Goal: Task Accomplishment & Management: Use online tool/utility

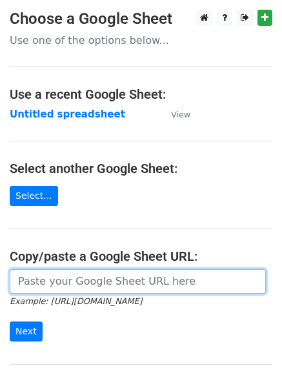
click at [119, 286] on input "url" at bounding box center [138, 281] width 257 height 25
click at [103, 286] on input "url" at bounding box center [138, 281] width 257 height 25
type input "[URL][DOMAIN_NAME]"
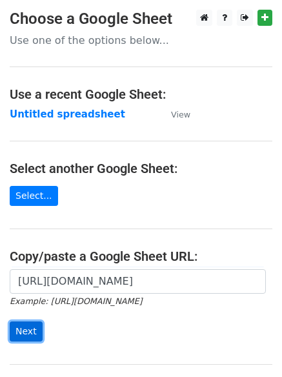
click at [27, 333] on input "Next" at bounding box center [26, 332] width 33 height 20
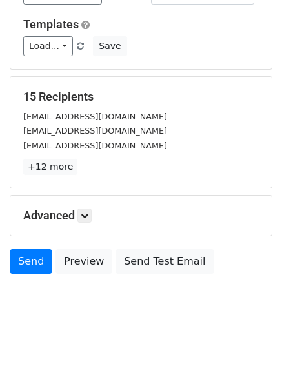
scroll to position [124, 0]
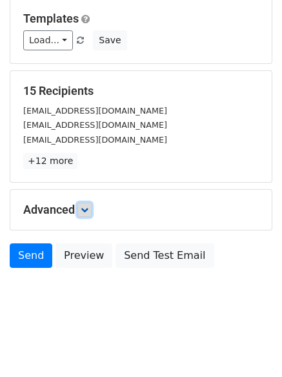
click at [89, 211] on icon at bounding box center [85, 210] width 8 height 8
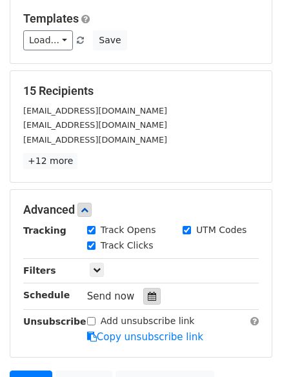
click at [148, 297] on icon at bounding box center [152, 296] width 8 height 9
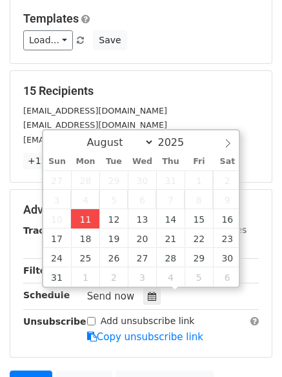
type input "2025-08-11 14:14"
type input "02"
type input "14"
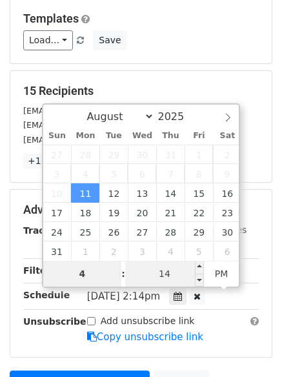
type input "4"
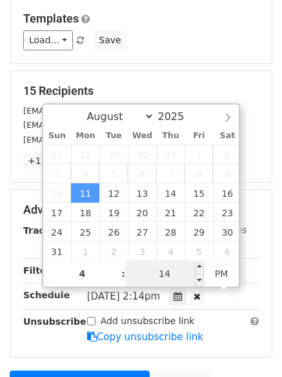
type input "2025-08-11 16:14"
type input "04"
click at [168, 273] on input "14" at bounding box center [164, 274] width 79 height 26
type input "0"
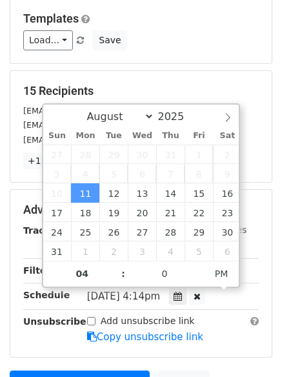
type input "2025-08-11 16:00"
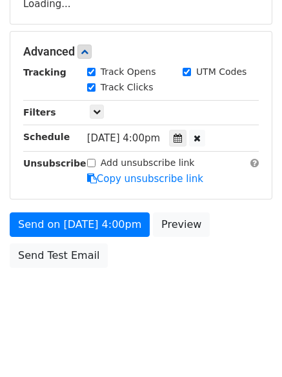
scroll to position [238, 0]
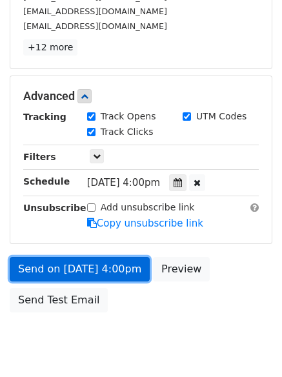
click at [54, 267] on link "Send on Aug 11 at 4:00pm" at bounding box center [80, 269] width 140 height 25
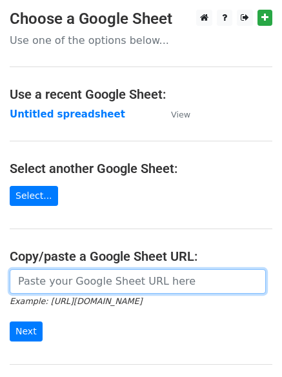
click at [84, 281] on input "url" at bounding box center [138, 281] width 257 height 25
type input "https://docs.google.com/spreadsheets/d/12lind-s8M96saaEySaG0jmtBmRU0cabsF0MkF9J…"
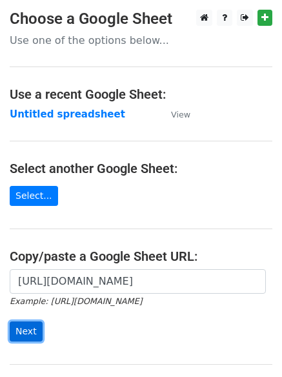
click at [28, 329] on input "Next" at bounding box center [26, 332] width 33 height 20
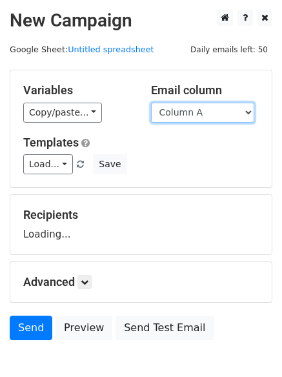
drag, startPoint x: 0, startPoint y: 0, endPoint x: 245, endPoint y: 113, distance: 269.7
click at [245, 113] on select "Column A Column B Column C" at bounding box center [202, 113] width 103 height 20
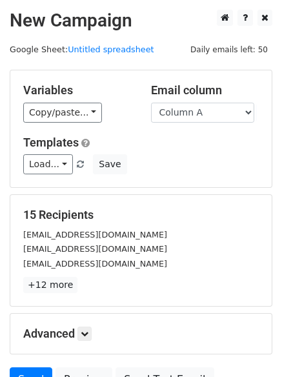
click at [222, 149] on h5 "Templates" at bounding box center [141, 143] width 236 height 14
click at [250, 111] on select "Column A Column B Column C" at bounding box center [202, 113] width 103 height 20
select select "Column B"
click at [151, 103] on select "Column A Column B Column C" at bounding box center [202, 113] width 103 height 20
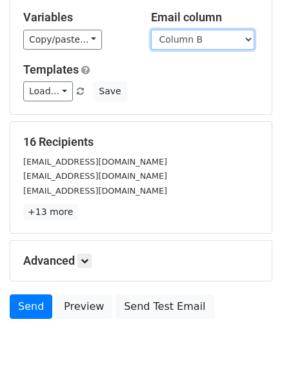
scroll to position [111, 0]
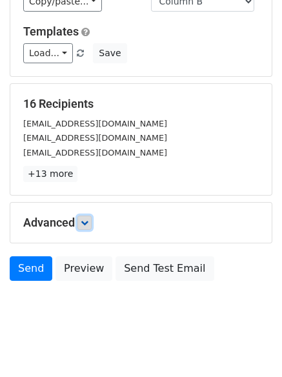
click at [86, 219] on icon at bounding box center [85, 223] width 8 height 8
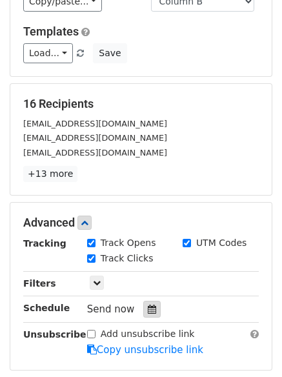
click at [148, 308] on icon at bounding box center [152, 309] width 8 height 9
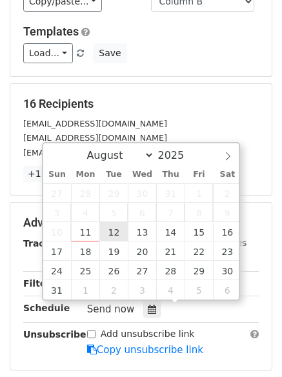
type input "2025-08-12 12:00"
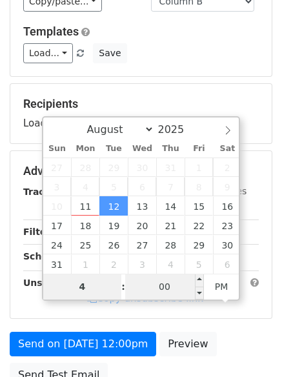
type input "4"
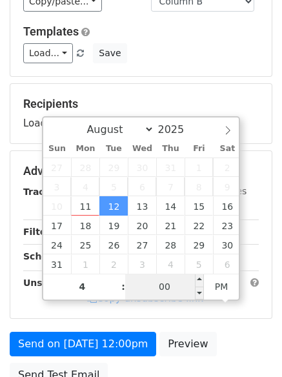
type input "2025-08-12 16:00"
type input "04"
click at [167, 291] on input "00" at bounding box center [164, 287] width 79 height 26
type input "3"
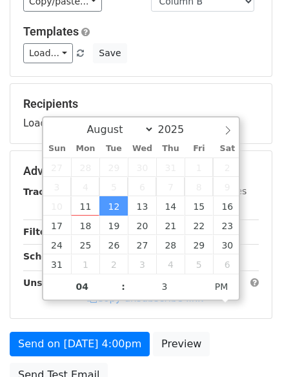
type input "2025-08-12 16:03"
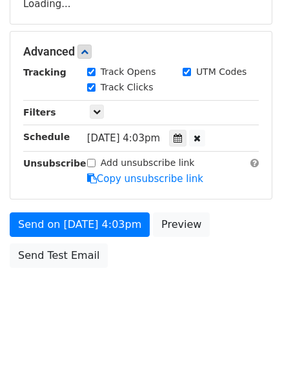
scroll to position [277, 0]
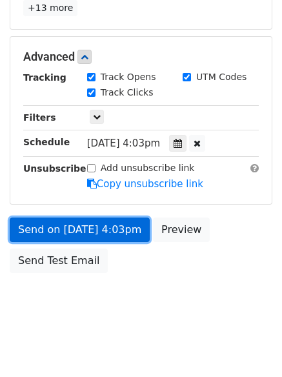
click at [59, 226] on link "Send on Aug 12 at 4:03pm" at bounding box center [80, 230] width 140 height 25
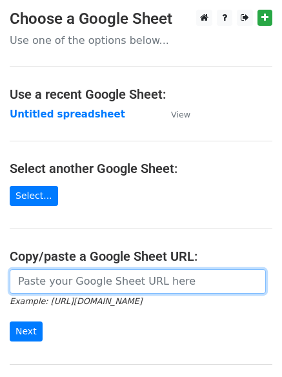
click at [67, 286] on input "url" at bounding box center [138, 281] width 257 height 25
type input "[URL][DOMAIN_NAME]"
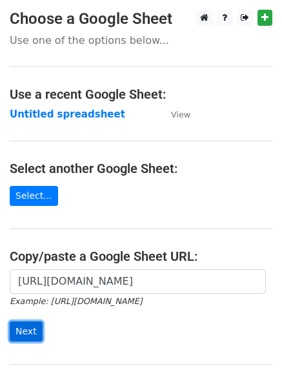
click at [24, 326] on input "Next" at bounding box center [26, 332] width 33 height 20
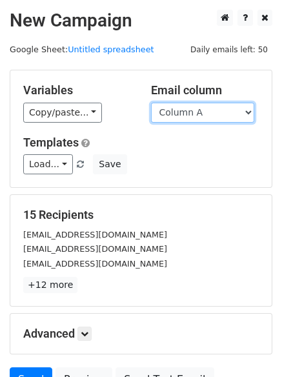
click at [246, 112] on select "Column A Column B Column C" at bounding box center [202, 113] width 103 height 20
select select "Column C"
click at [151, 103] on select "Column A Column B Column C" at bounding box center [202, 113] width 103 height 20
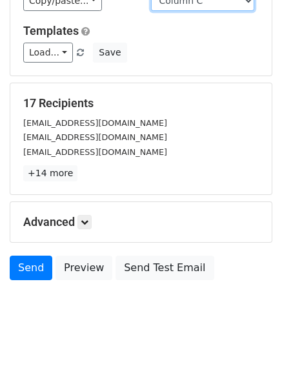
scroll to position [125, 0]
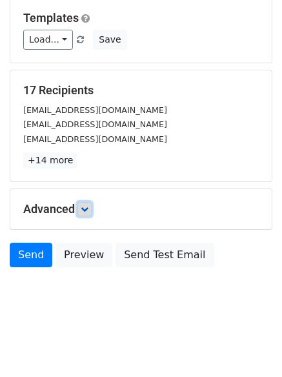
click at [89, 210] on icon at bounding box center [85, 209] width 8 height 8
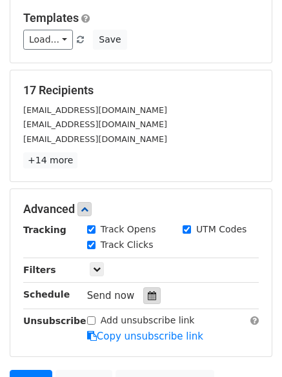
click at [145, 291] on div at bounding box center [151, 296] width 17 height 17
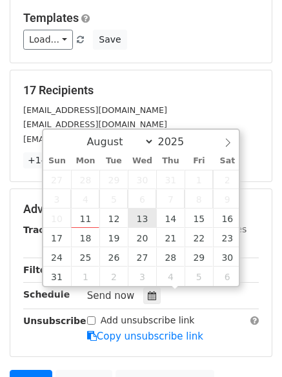
type input "[DATE] 12:00"
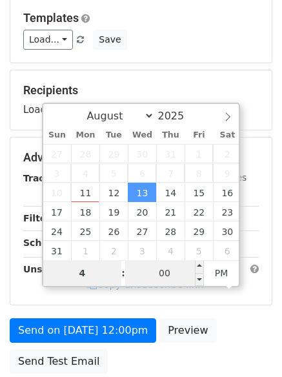
type input "4"
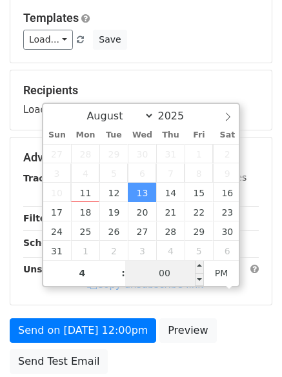
type input "[DATE] 16:00"
type input "04"
click at [163, 262] on input "00" at bounding box center [164, 273] width 79 height 26
type input "10"
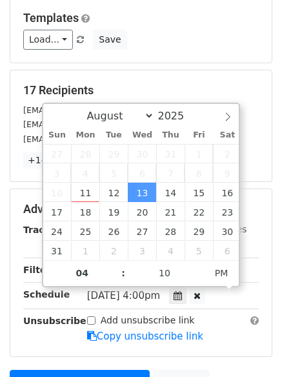
type input "[DATE] 16:10"
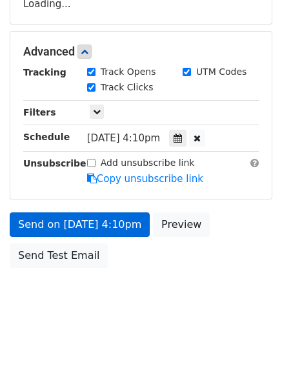
scroll to position [256, 0]
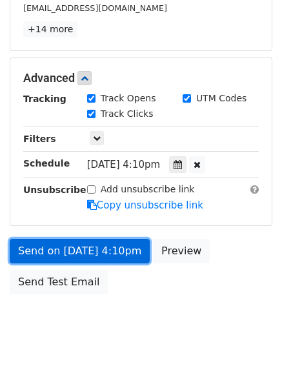
click at [72, 249] on link "Send on [DATE] 4:10pm" at bounding box center [80, 251] width 140 height 25
